Goal: Task Accomplishment & Management: Manage account settings

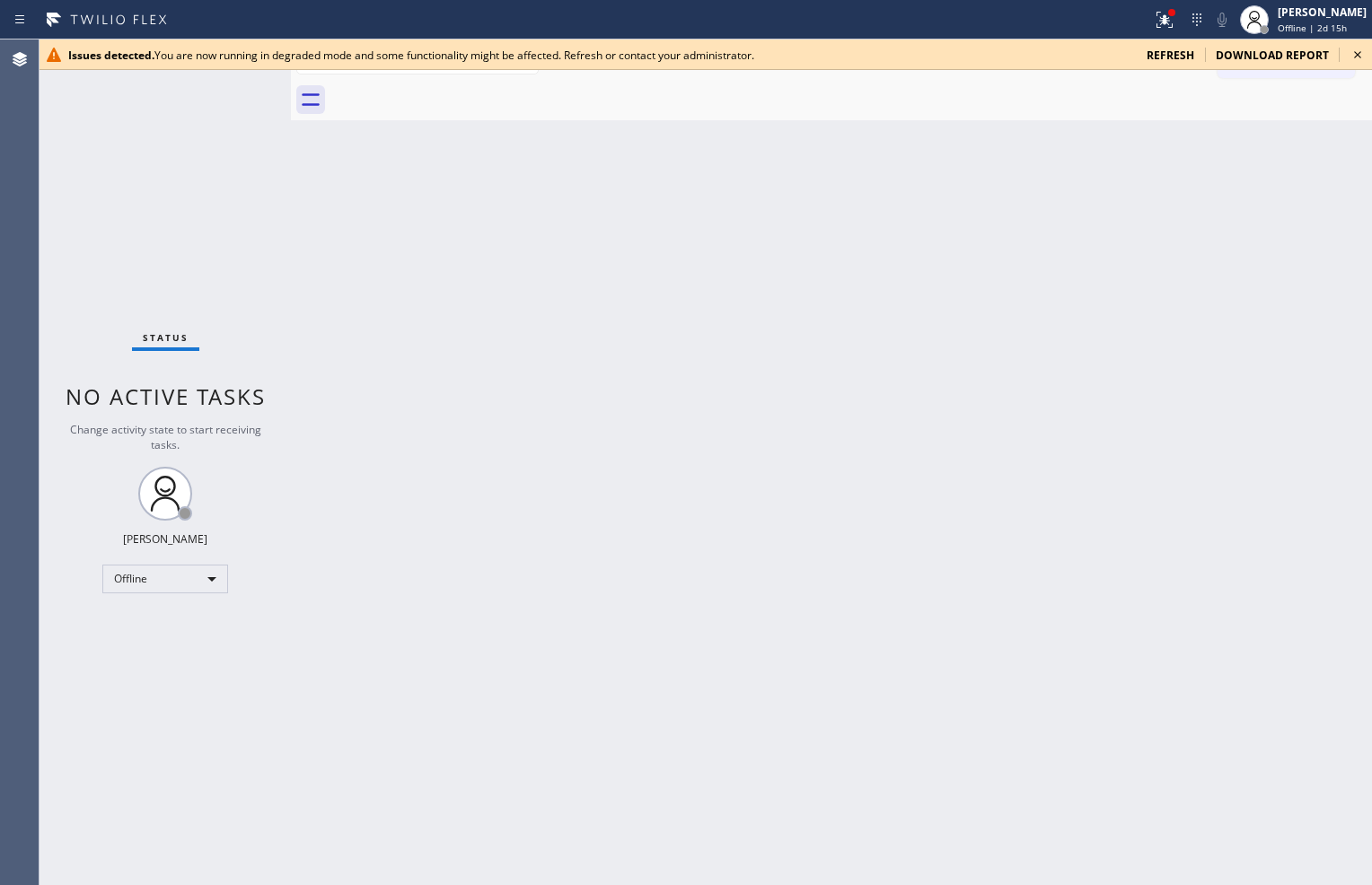
drag, startPoint x: 0, startPoint y: 0, endPoint x: 238, endPoint y: 135, distance: 273.6
click at [223, 146] on div "Status No active tasks Change activity state to start receiving tasks. [PERSON_…" at bounding box center [166, 462] width 252 height 846
click at [1163, 22] on icon at bounding box center [1165, 20] width 22 height 22
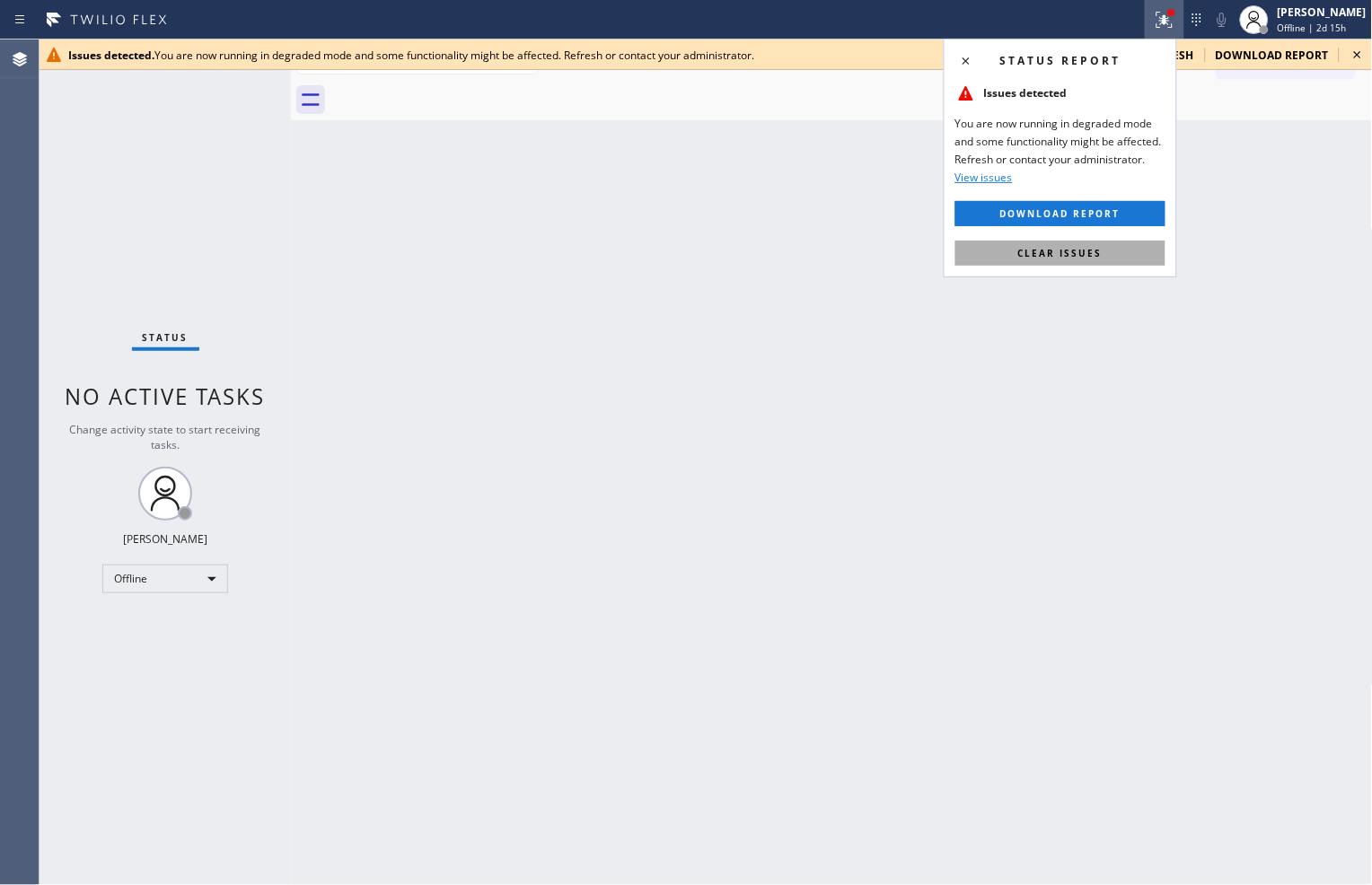
click at [1118, 263] on button "Clear issues" at bounding box center [1060, 253] width 210 height 25
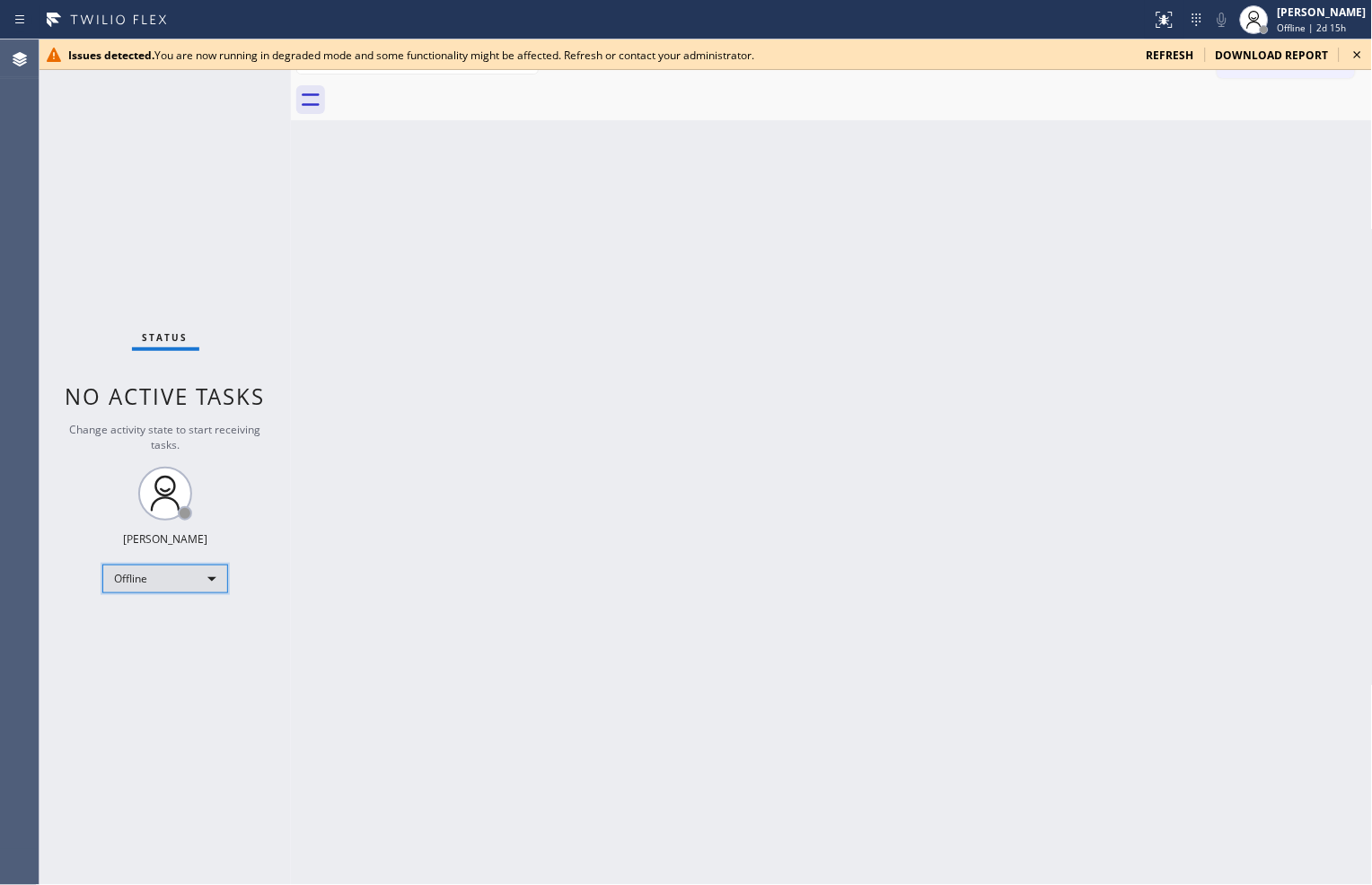
click at [211, 576] on div "Offline" at bounding box center [165, 578] width 126 height 29
click at [191, 620] on li "Available" at bounding box center [164, 626] width 122 height 22
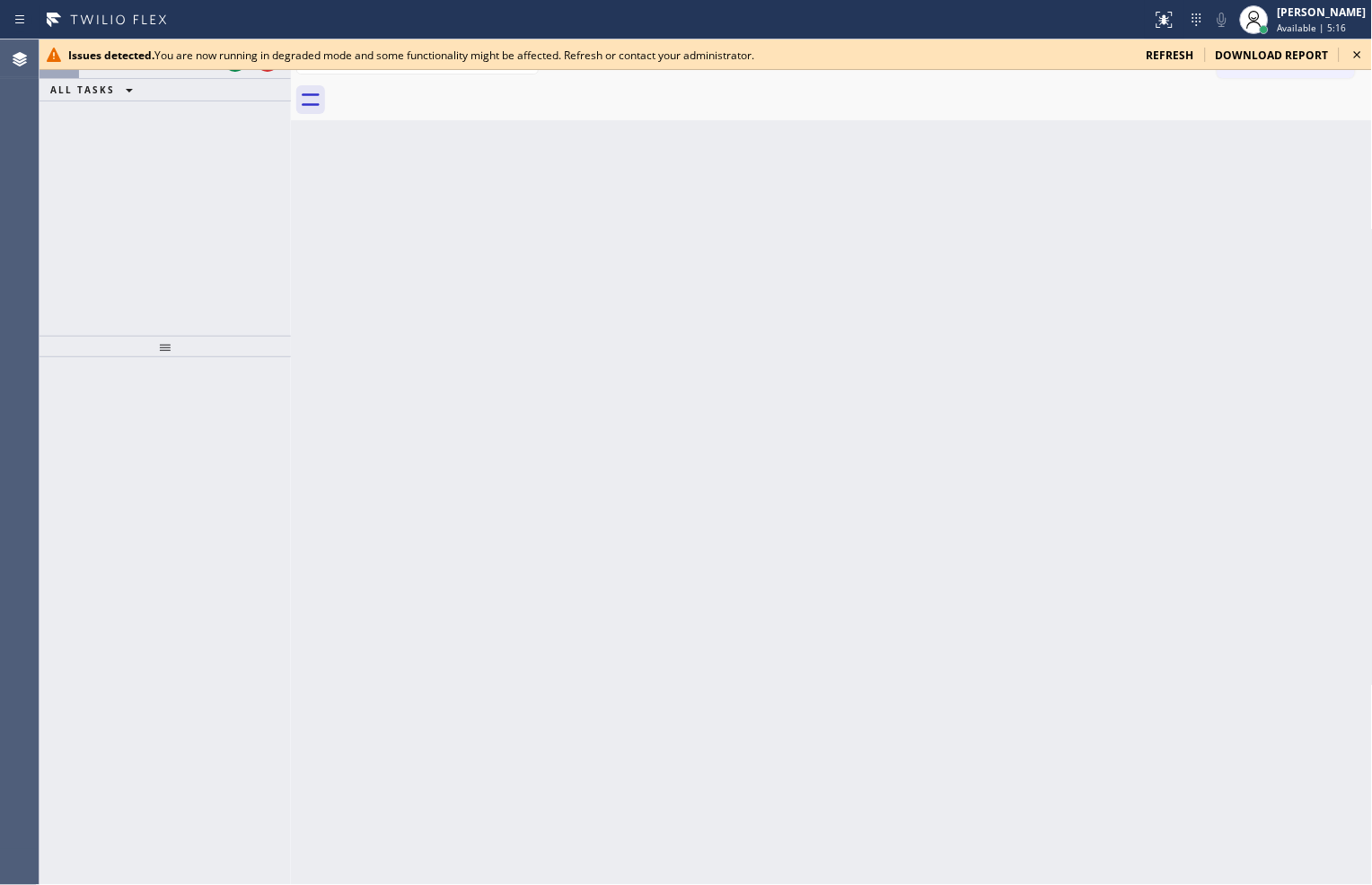
click at [1360, 64] on icon at bounding box center [1358, 55] width 22 height 22
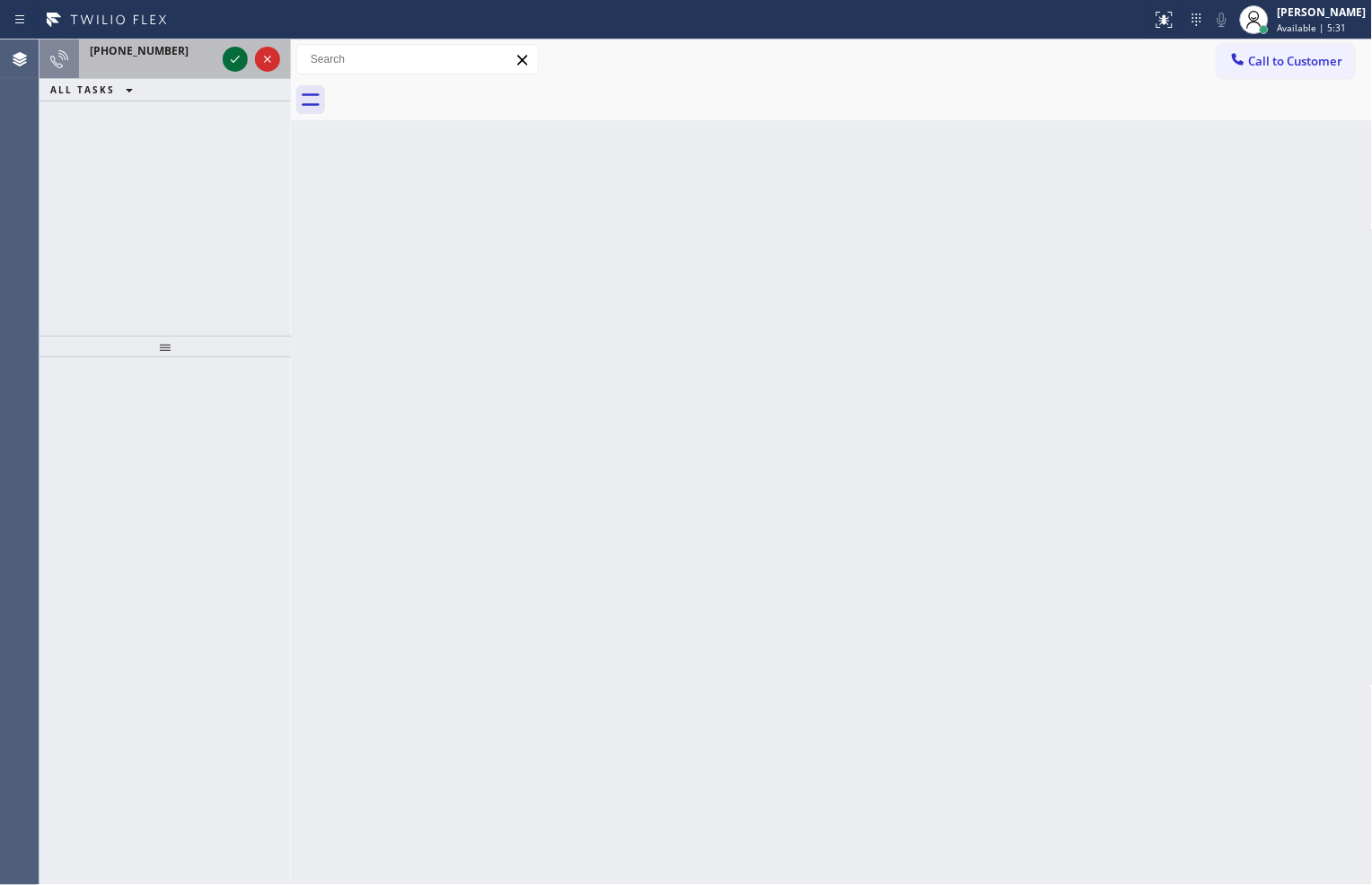
click at [234, 66] on icon at bounding box center [236, 60] width 22 height 22
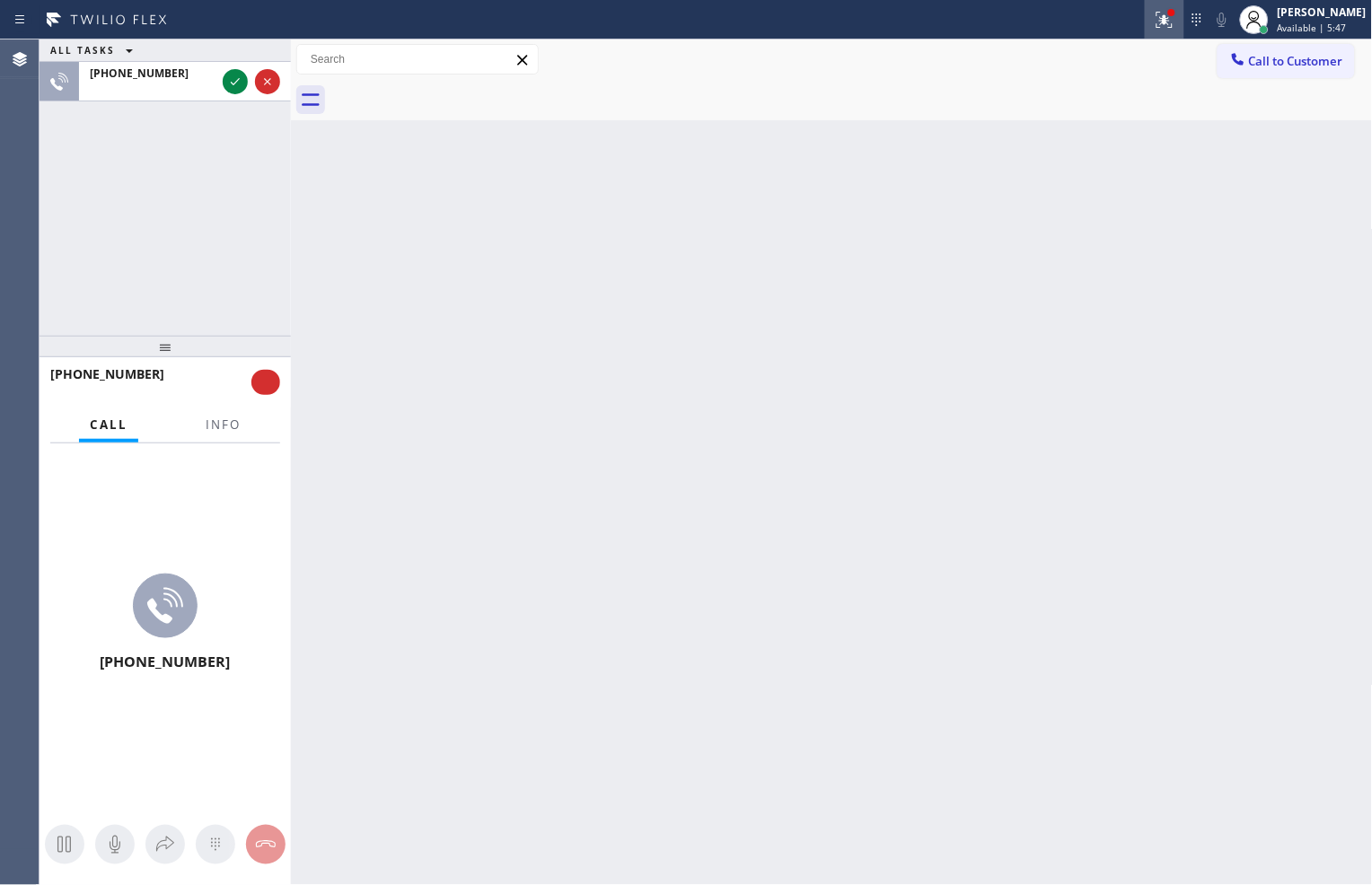
click at [1162, 19] on icon at bounding box center [1165, 20] width 22 height 22
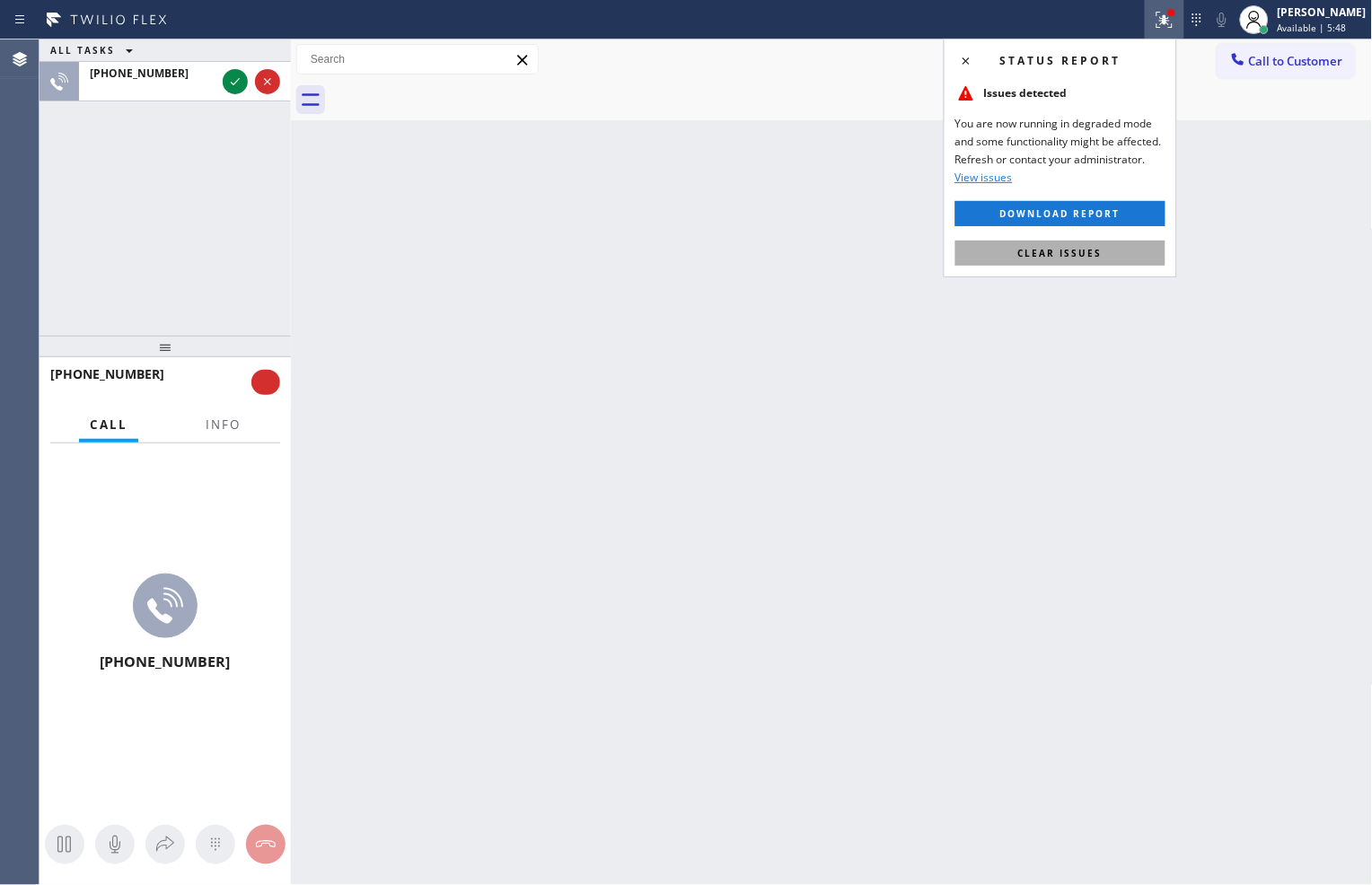
click at [1098, 247] on span "Clear issues" at bounding box center [1060, 253] width 84 height 13
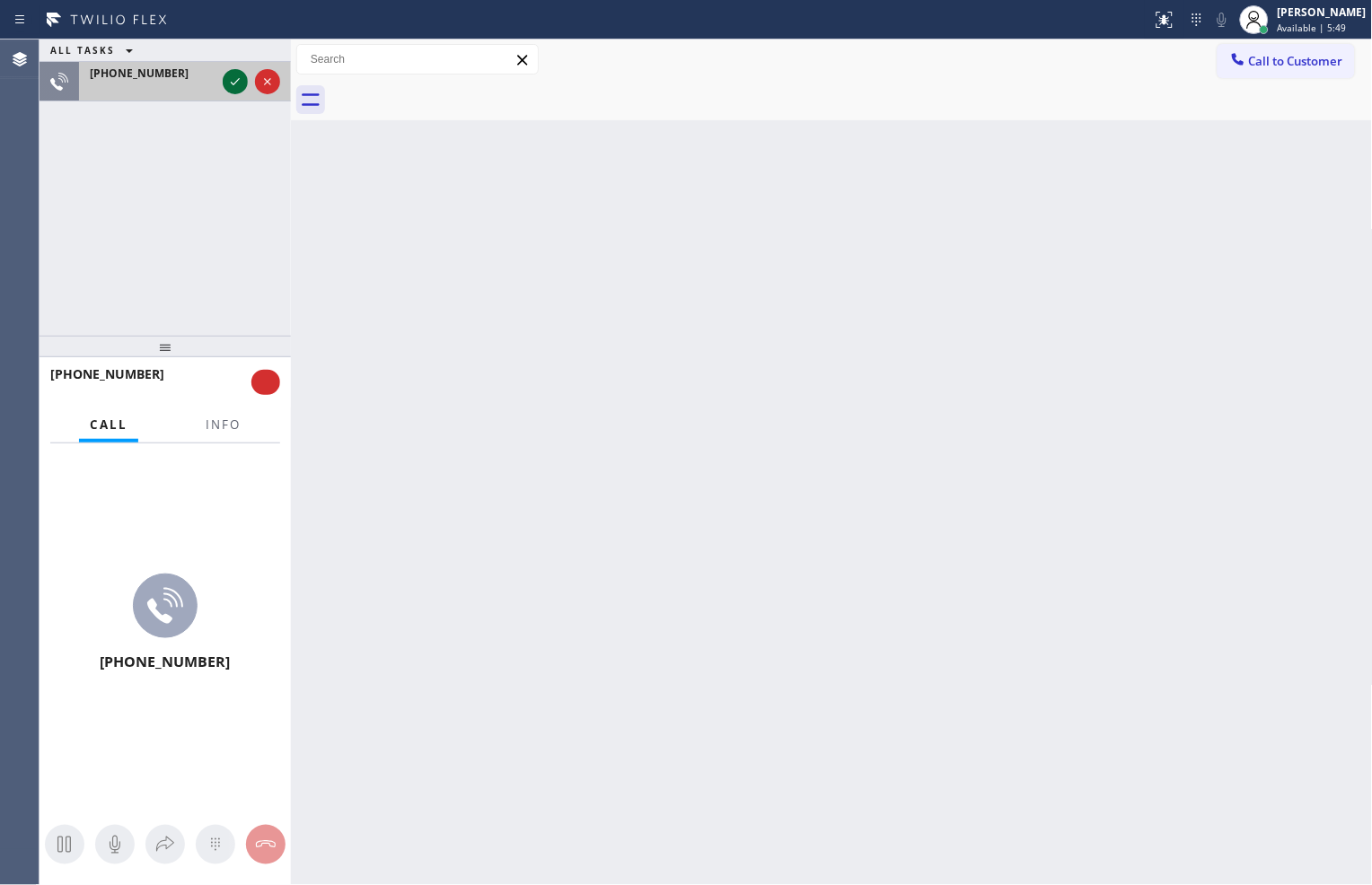
click at [234, 86] on icon at bounding box center [236, 82] width 22 height 22
click at [230, 87] on icon at bounding box center [236, 82] width 22 height 22
click at [230, 83] on icon at bounding box center [236, 82] width 22 height 22
click at [229, 83] on icon at bounding box center [236, 82] width 22 height 22
click at [1166, 24] on icon at bounding box center [1165, 20] width 22 height 22
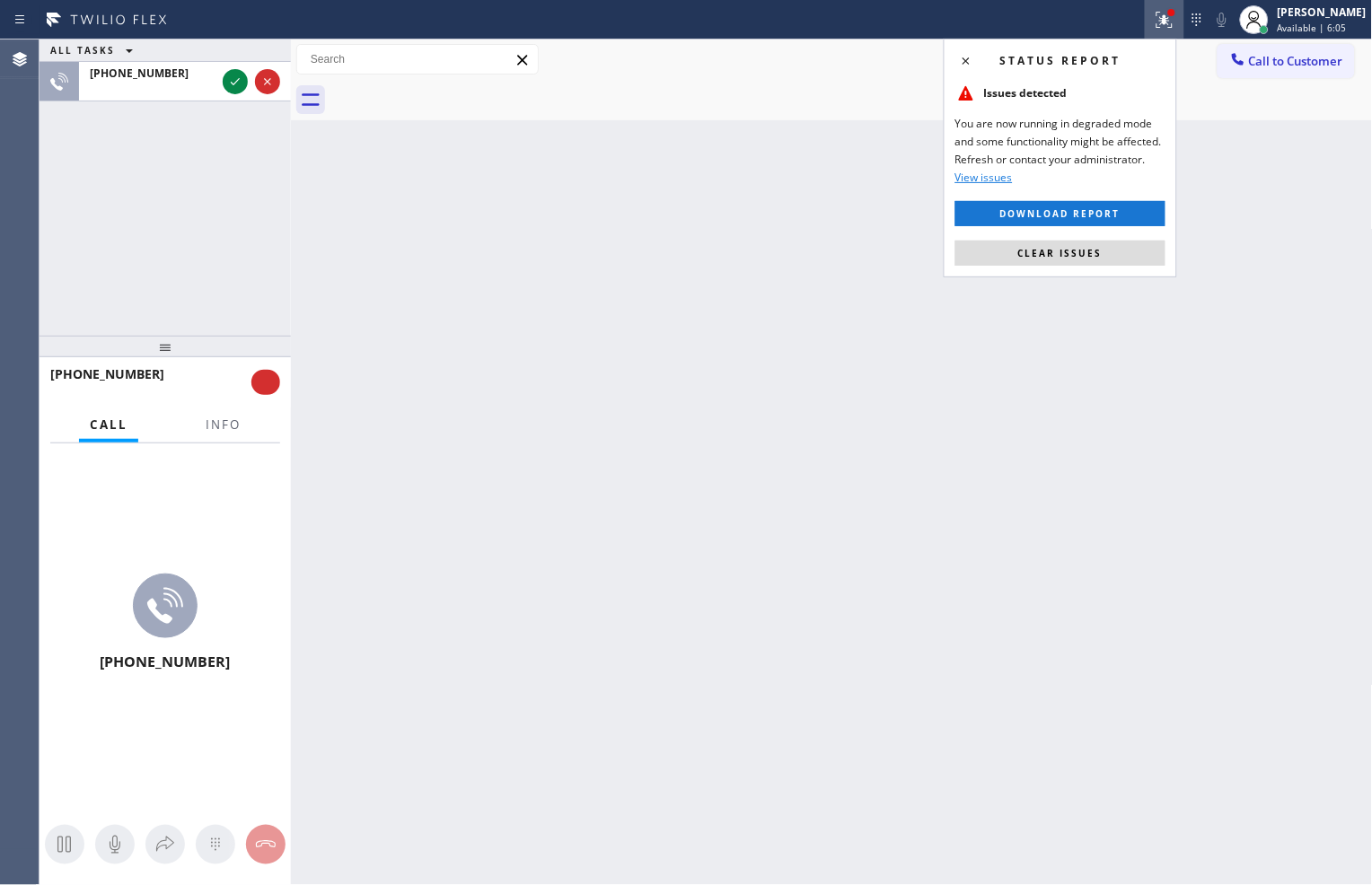
click at [1079, 263] on button "Clear issues" at bounding box center [1060, 253] width 210 height 25
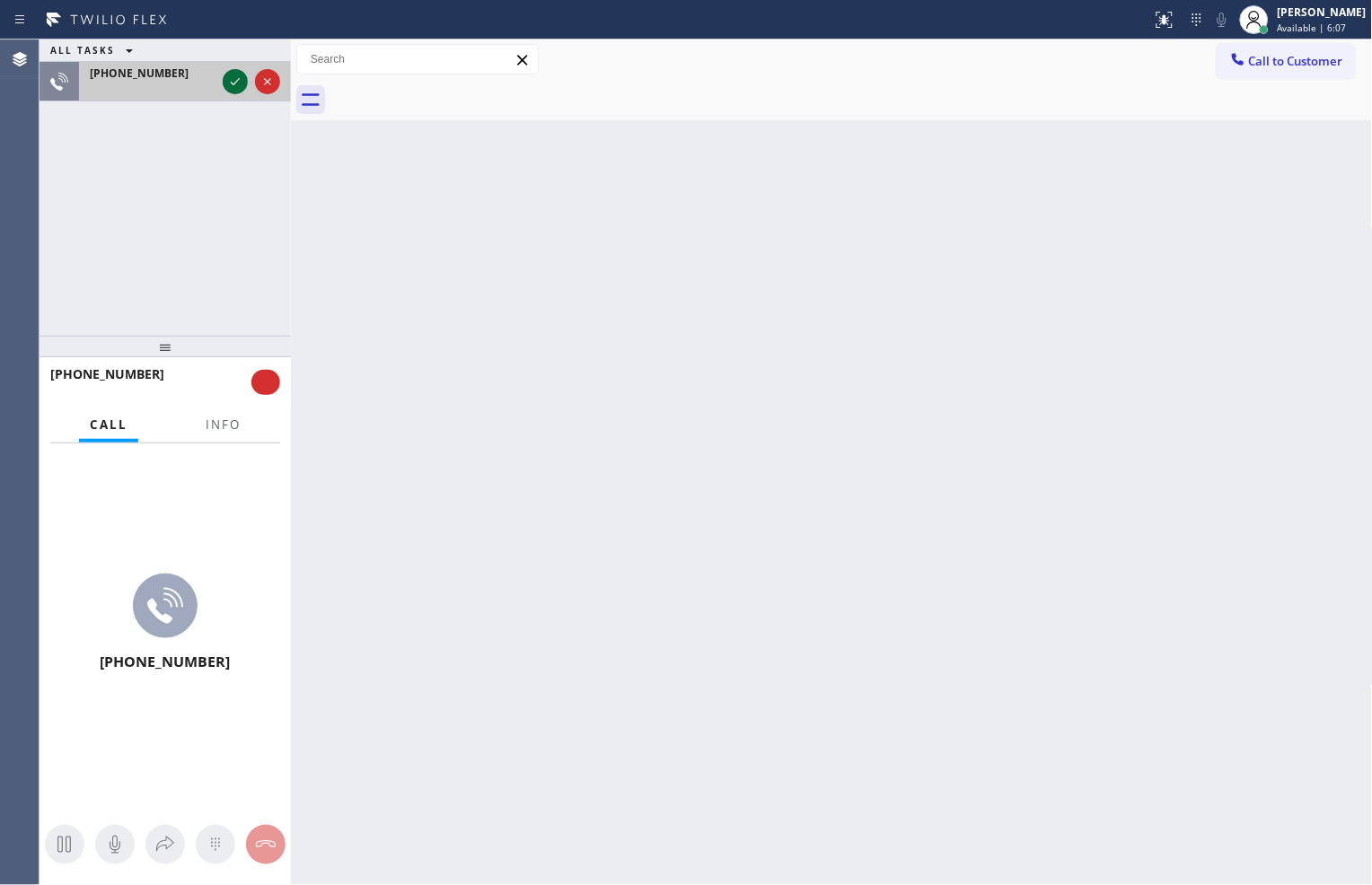
click at [237, 86] on icon at bounding box center [236, 82] width 22 height 22
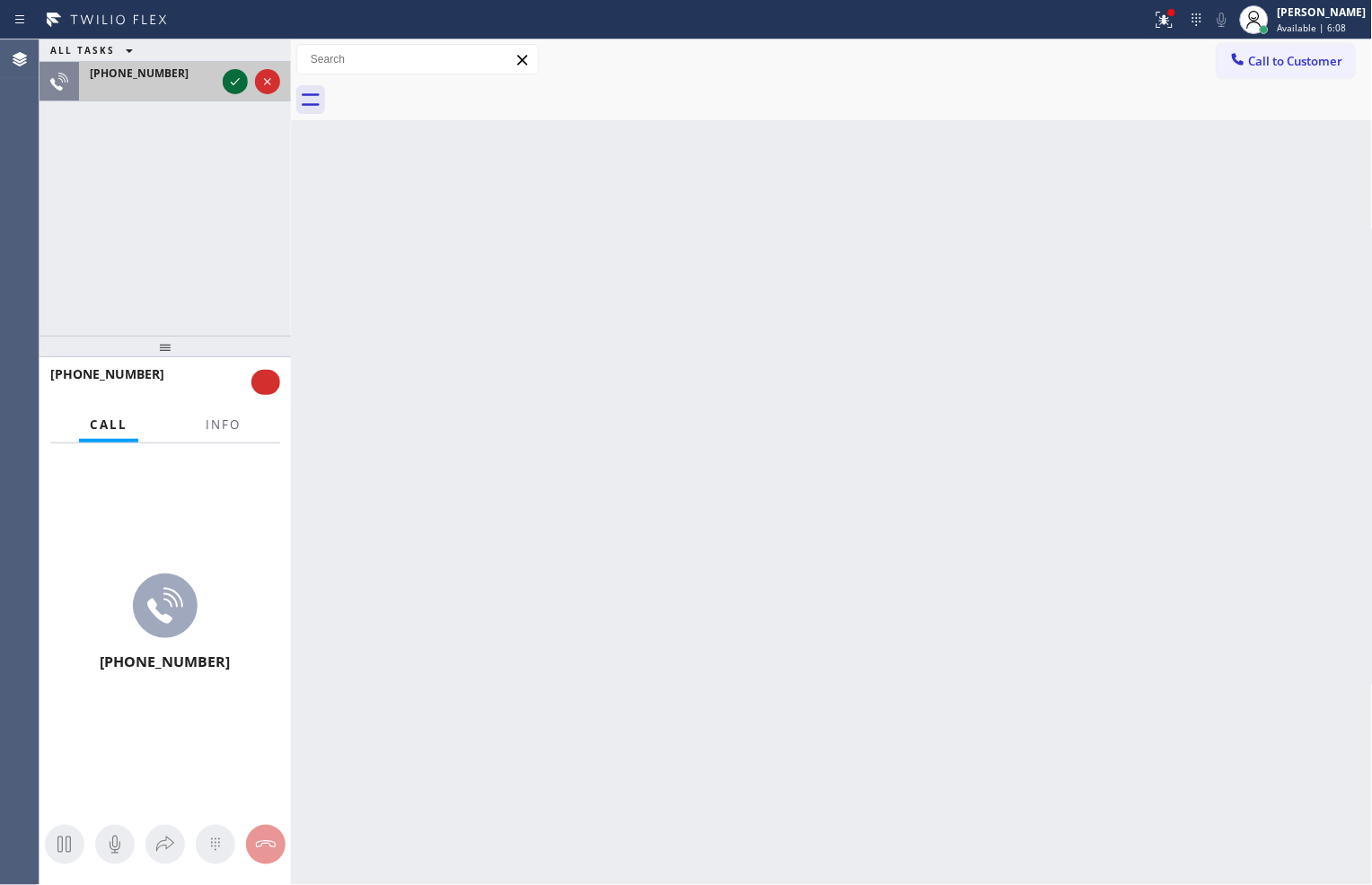
click at [237, 86] on icon at bounding box center [236, 82] width 22 height 22
click at [1145, 25] on div at bounding box center [1165, 20] width 40 height 22
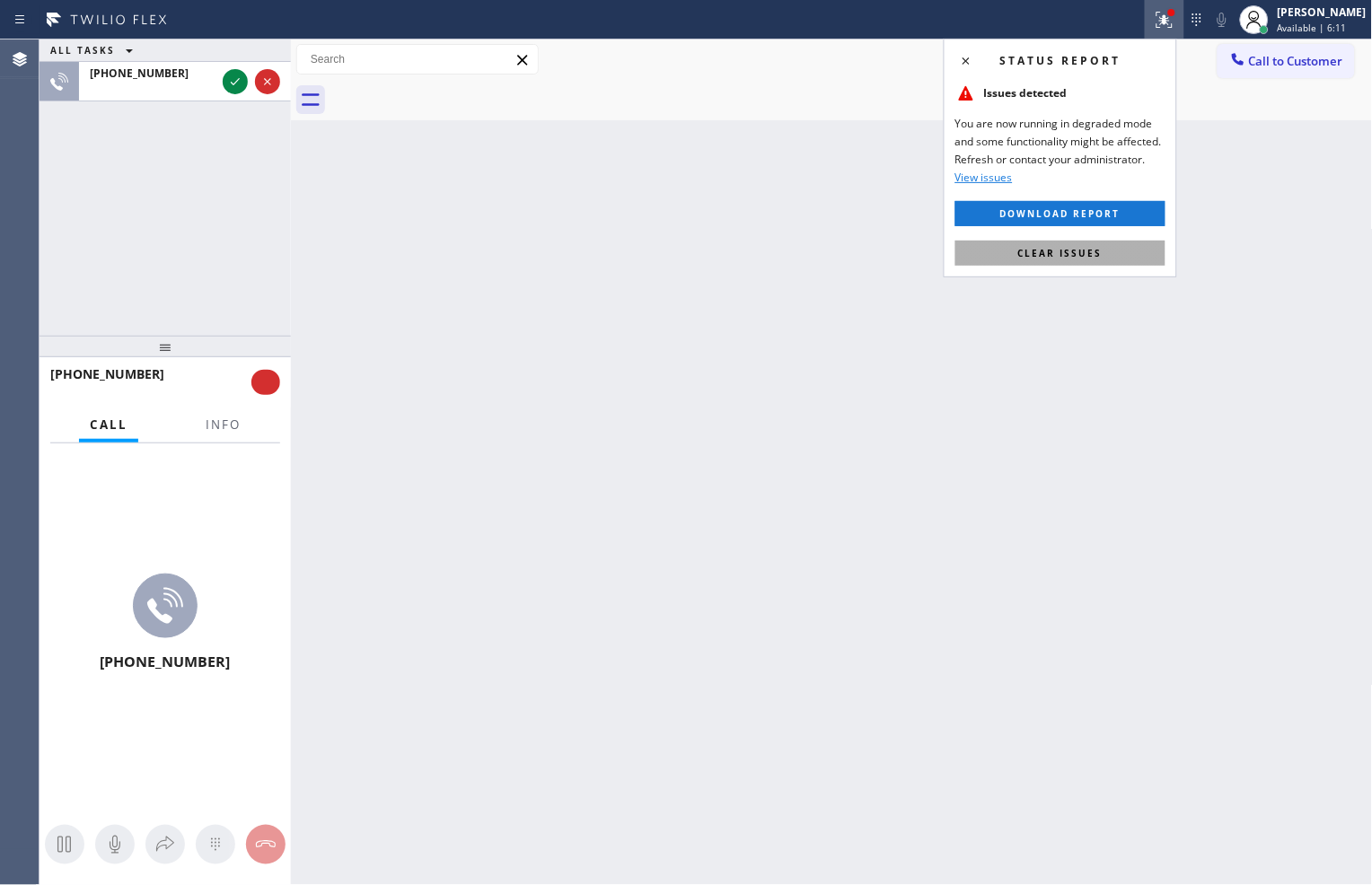
click at [1020, 248] on span "Clear issues" at bounding box center [1060, 253] width 84 height 13
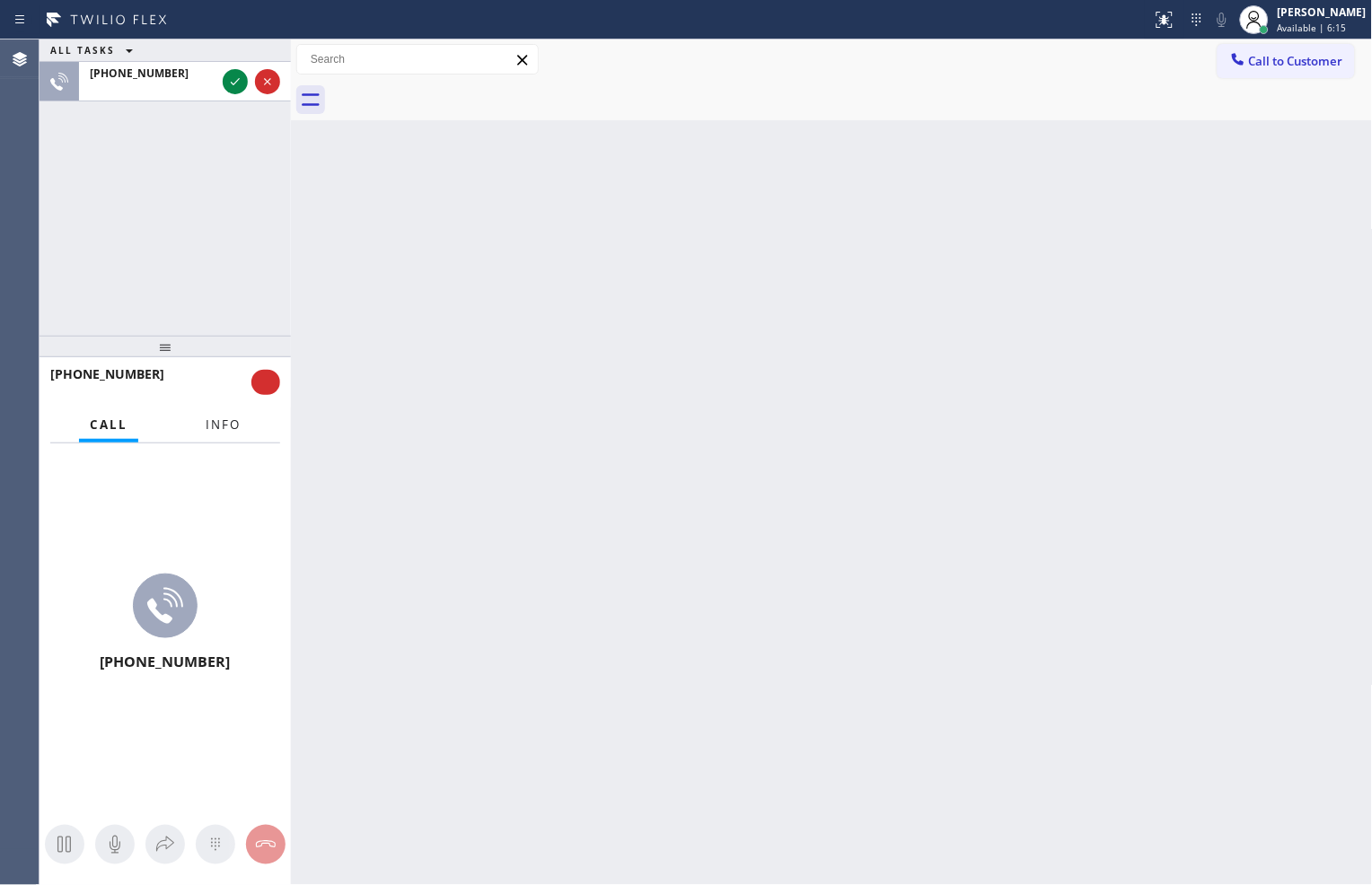
click at [200, 430] on button "Info" at bounding box center [223, 425] width 57 height 35
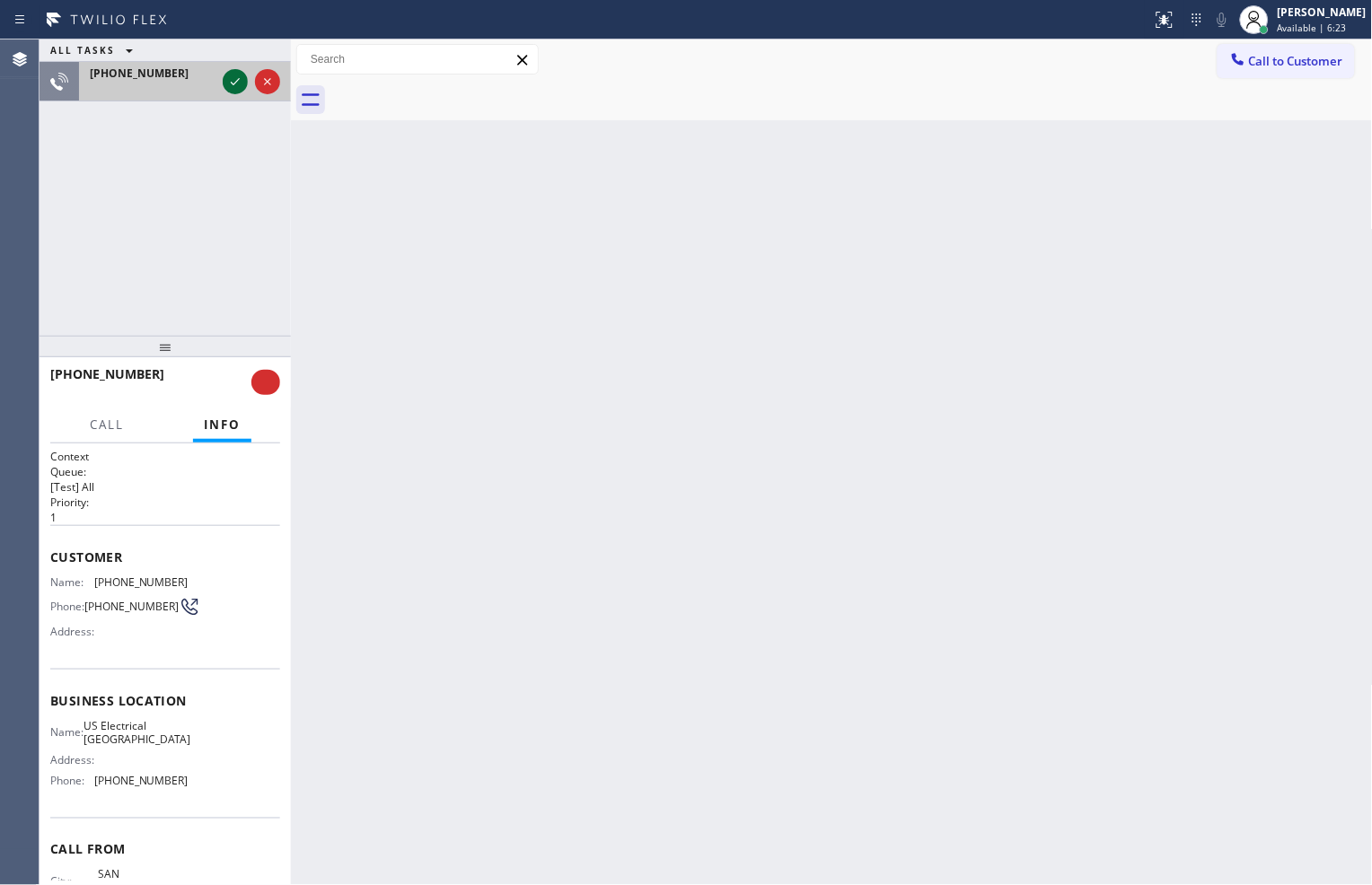
click at [237, 82] on icon at bounding box center [236, 82] width 22 height 22
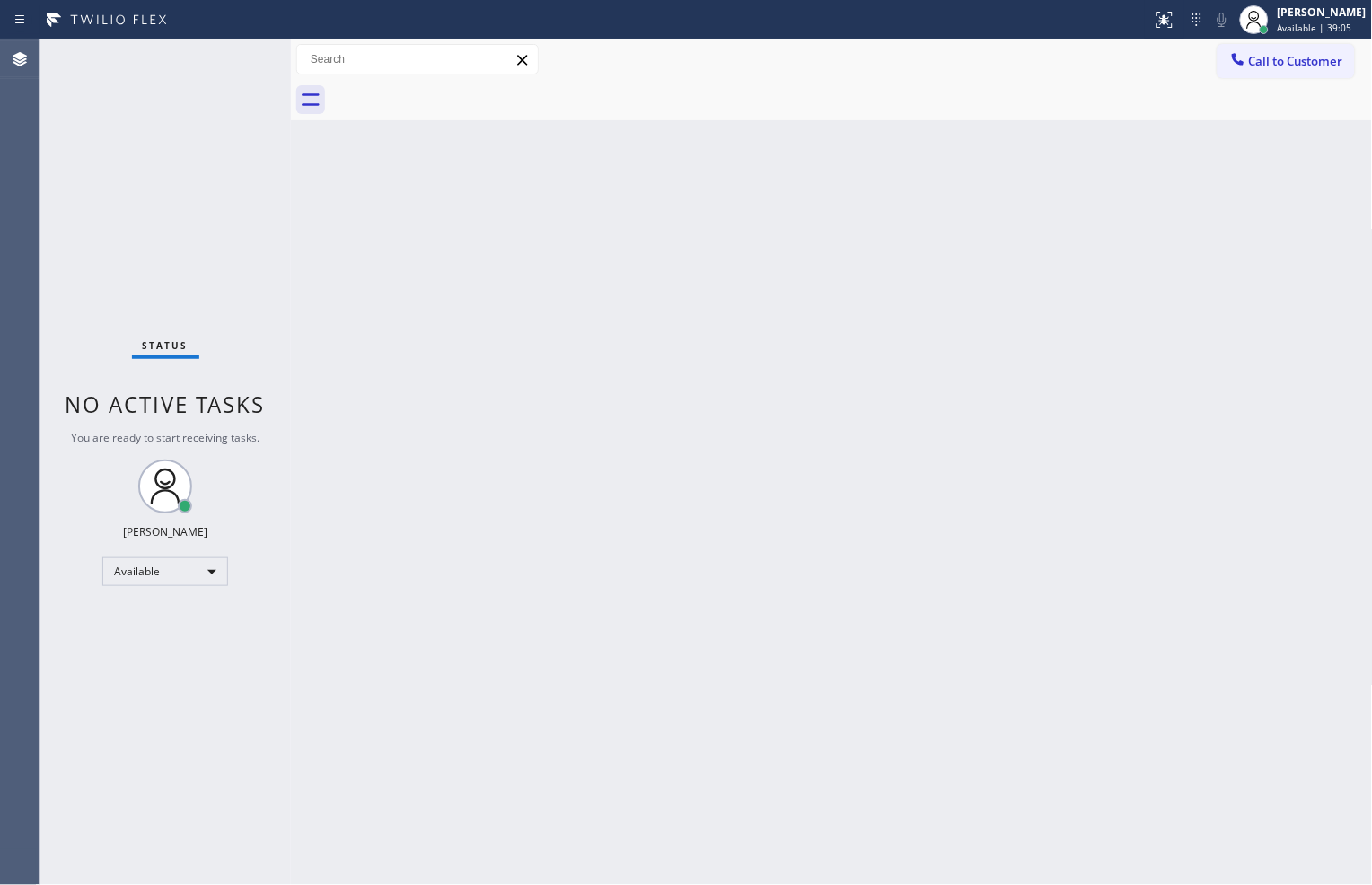
click at [342, 515] on div "Back to Dashboard Change Sender ID Customers Technicians Select a contact Outbo…" at bounding box center [831, 462] width 1082 height 846
click at [1108, 112] on div at bounding box center [851, 100] width 1042 height 40
click at [190, 572] on div "Available" at bounding box center [165, 571] width 126 height 29
click at [193, 599] on li "Offline" at bounding box center [164, 596] width 122 height 22
click at [1284, 14] on div "[PERSON_NAME]" at bounding box center [1322, 11] width 89 height 15
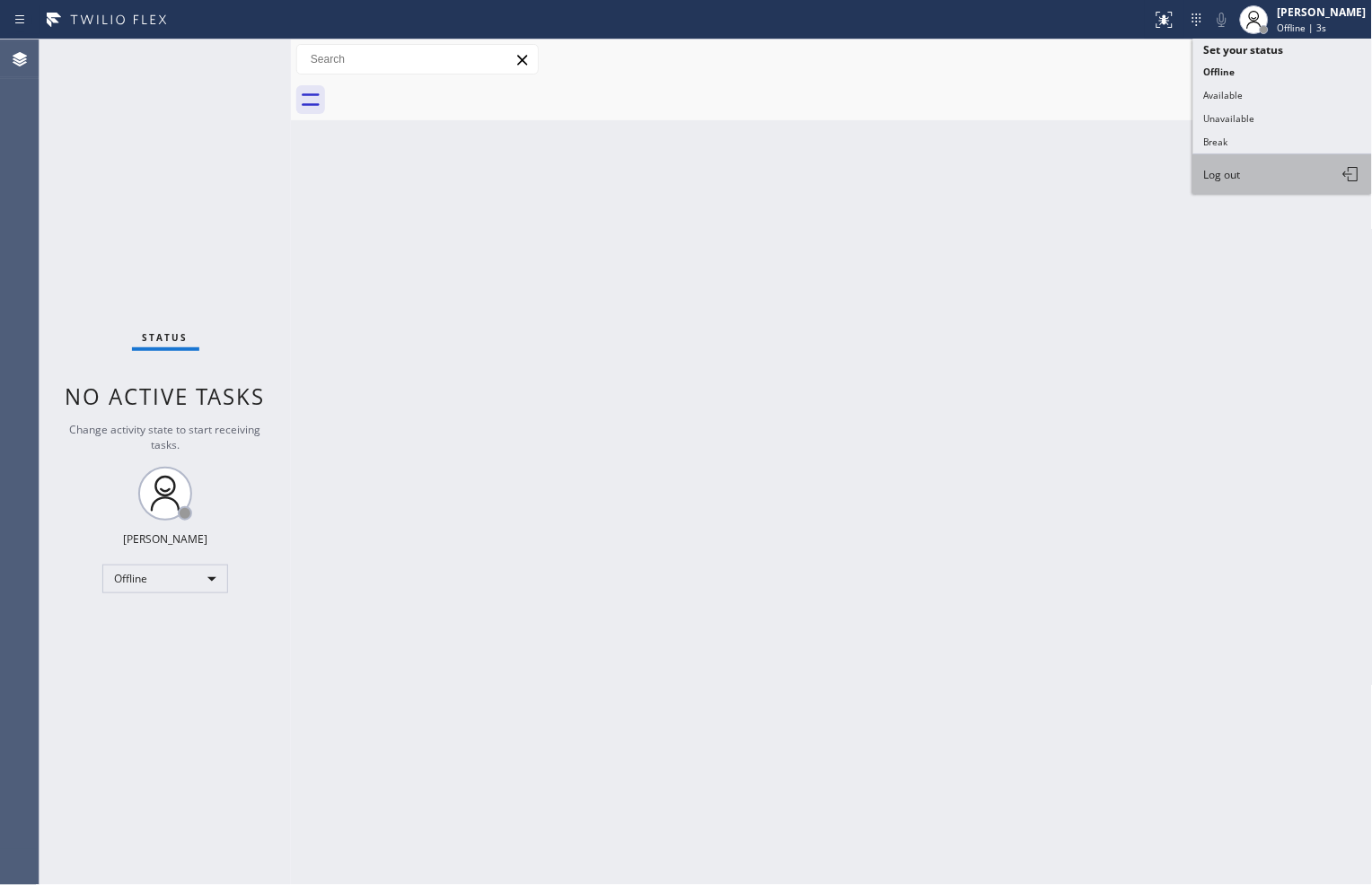
click at [1246, 183] on button "Log out" at bounding box center [1283, 175] width 180 height 40
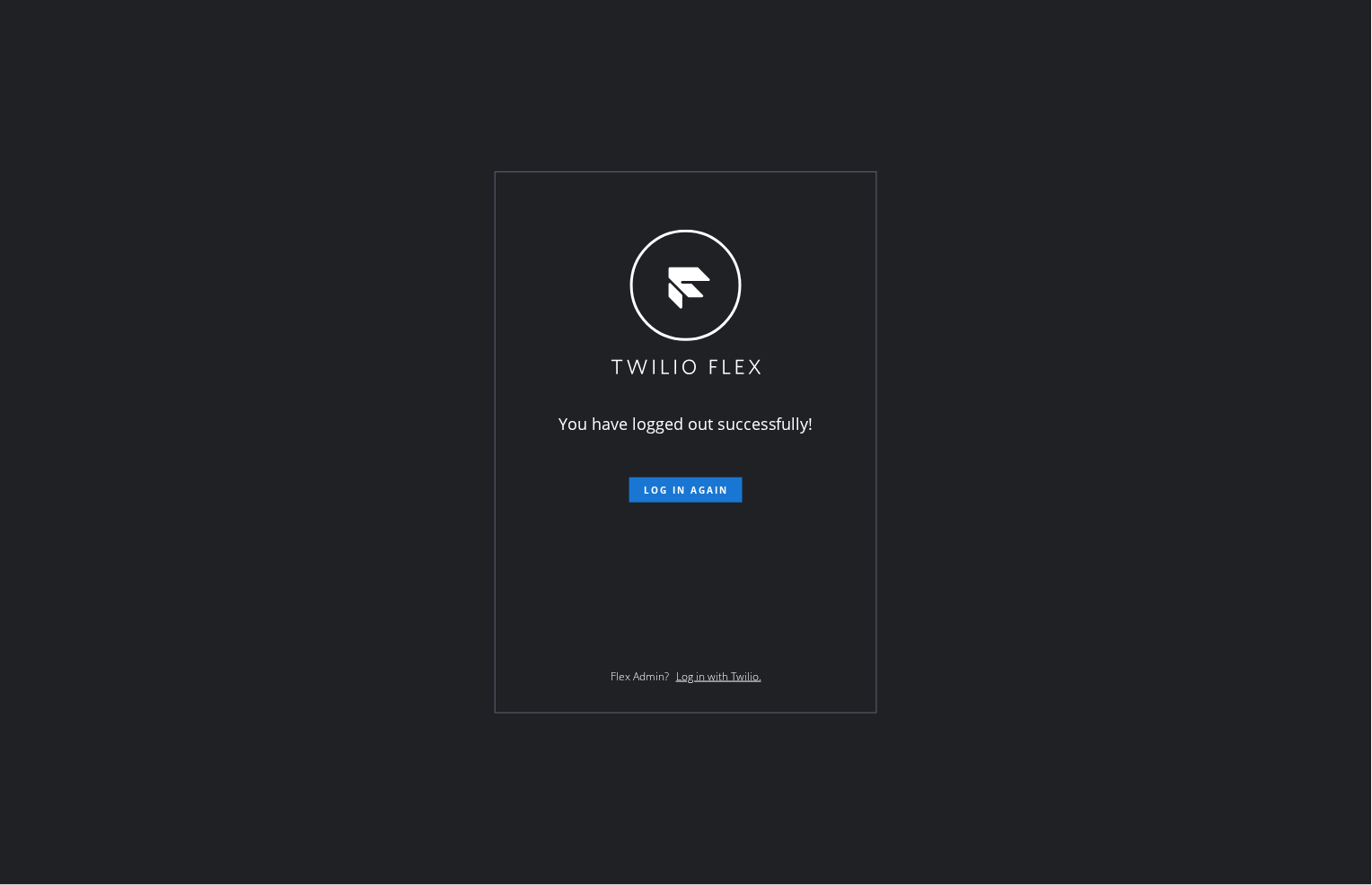
click at [1158, 154] on div "You have logged out successfully! Log in again Flex Admin? Log in with Twilio." at bounding box center [686, 442] width 1372 height 885
